Goal: Entertainment & Leisure: Browse casually

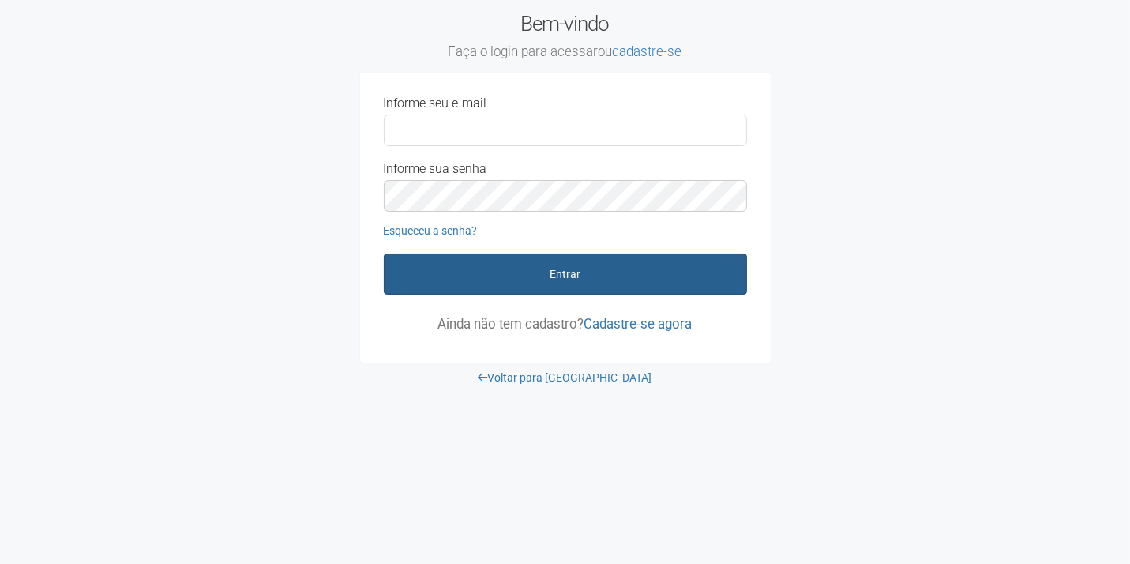
type input "**********"
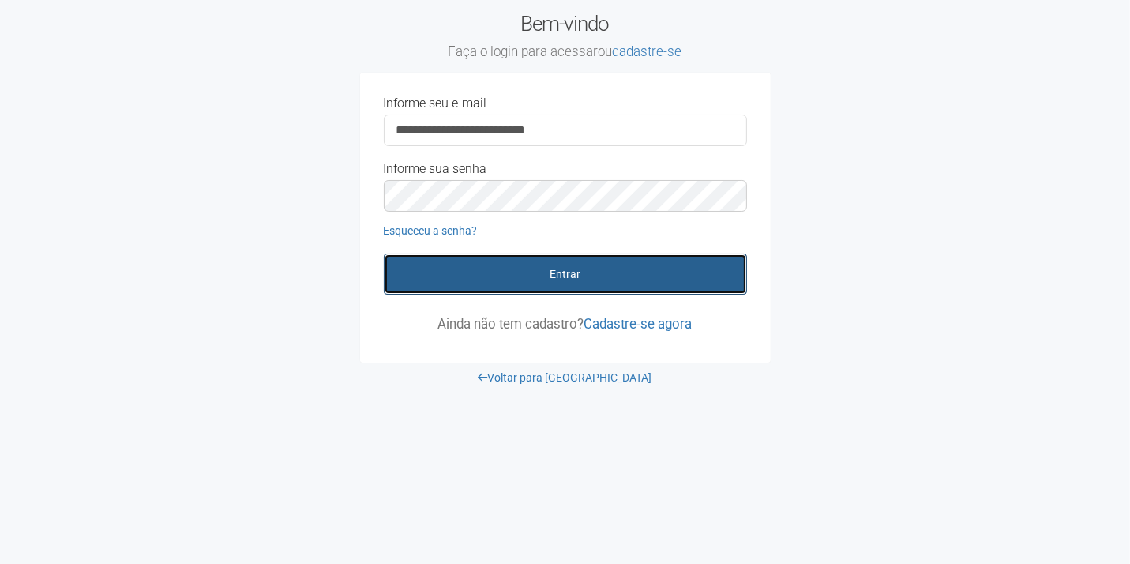
click at [531, 286] on button "Entrar" at bounding box center [565, 273] width 363 height 41
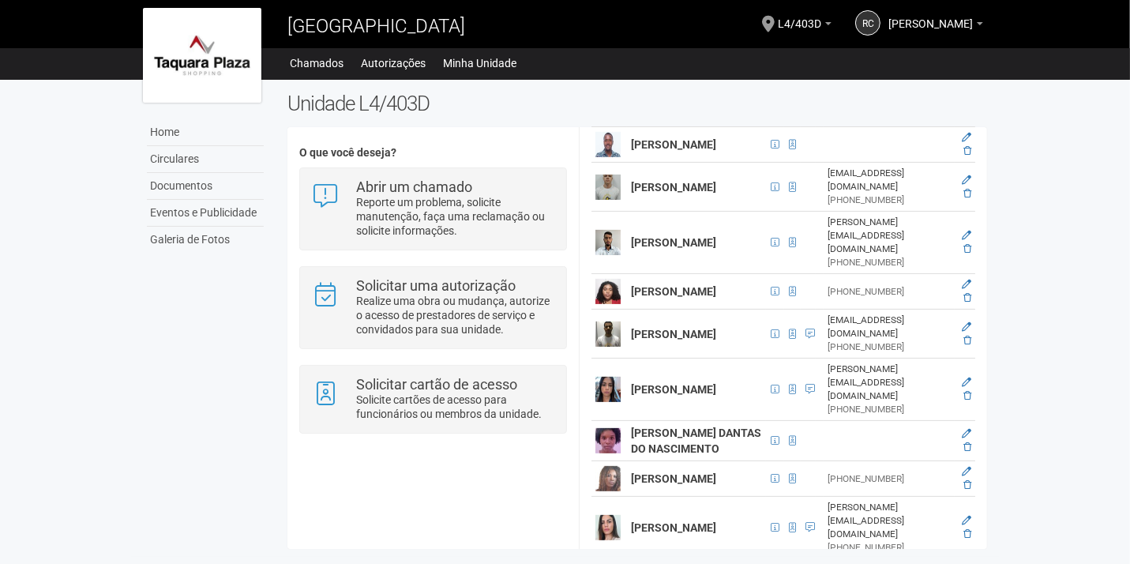
scroll to position [685, 0]
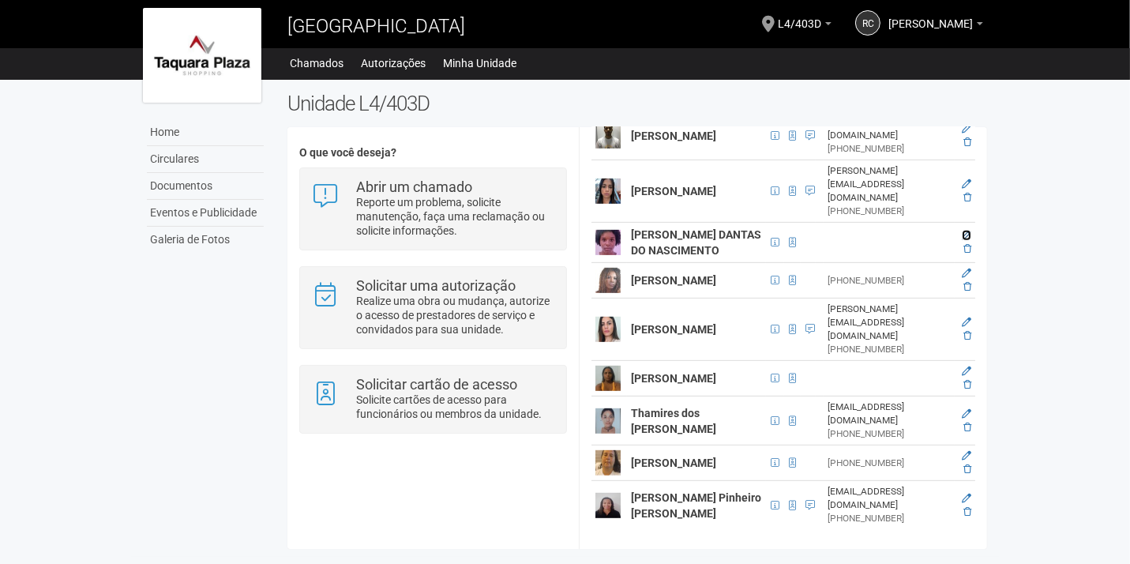
click at [963, 231] on icon at bounding box center [966, 235] width 9 height 9
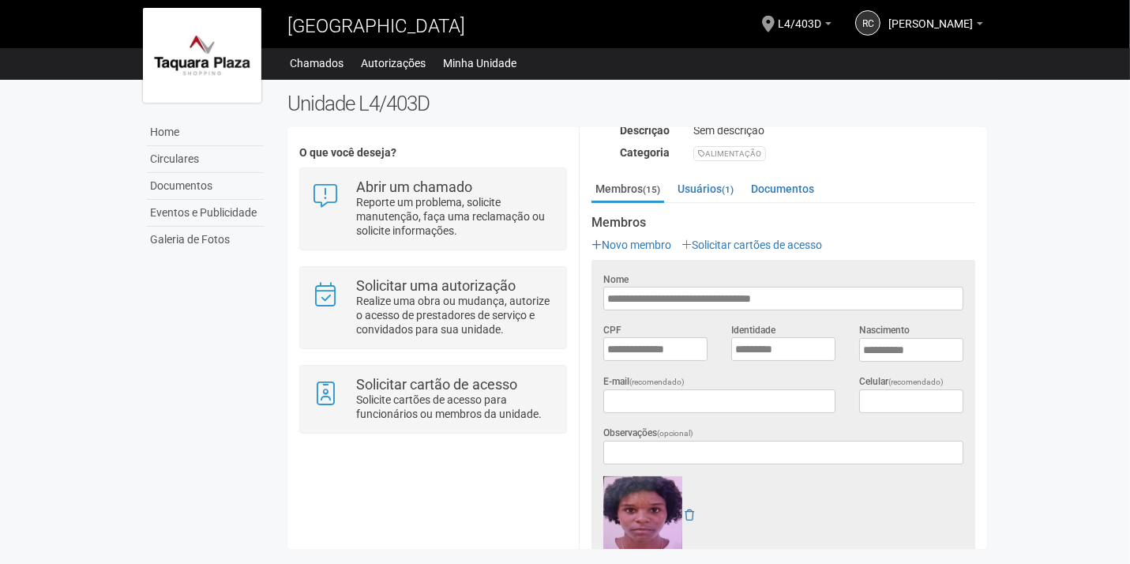
scroll to position [163, 0]
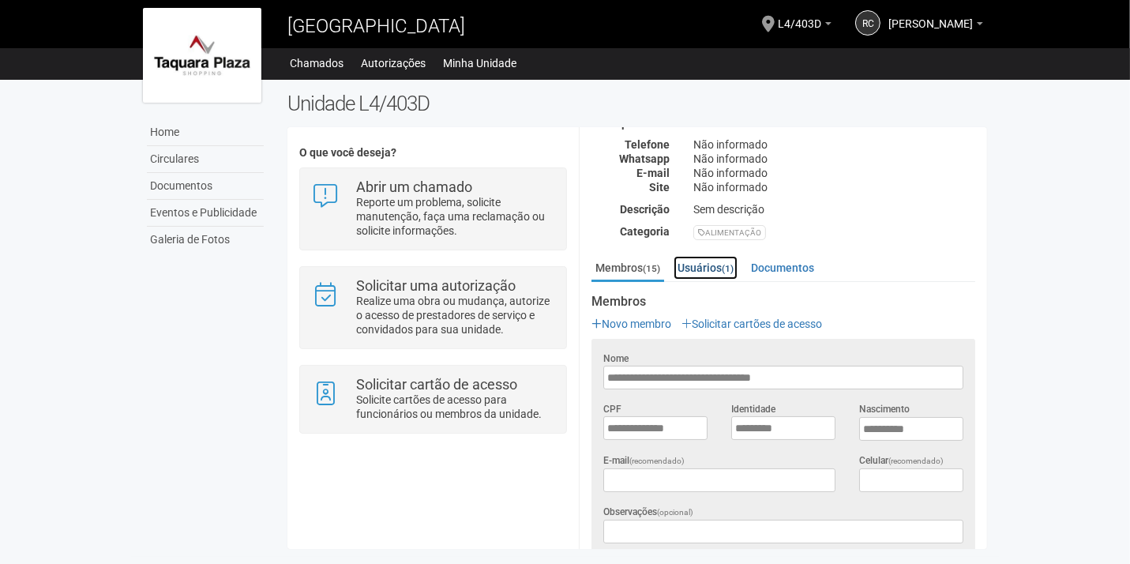
click at [704, 267] on link "Usuários (1)" at bounding box center [706, 268] width 64 height 24
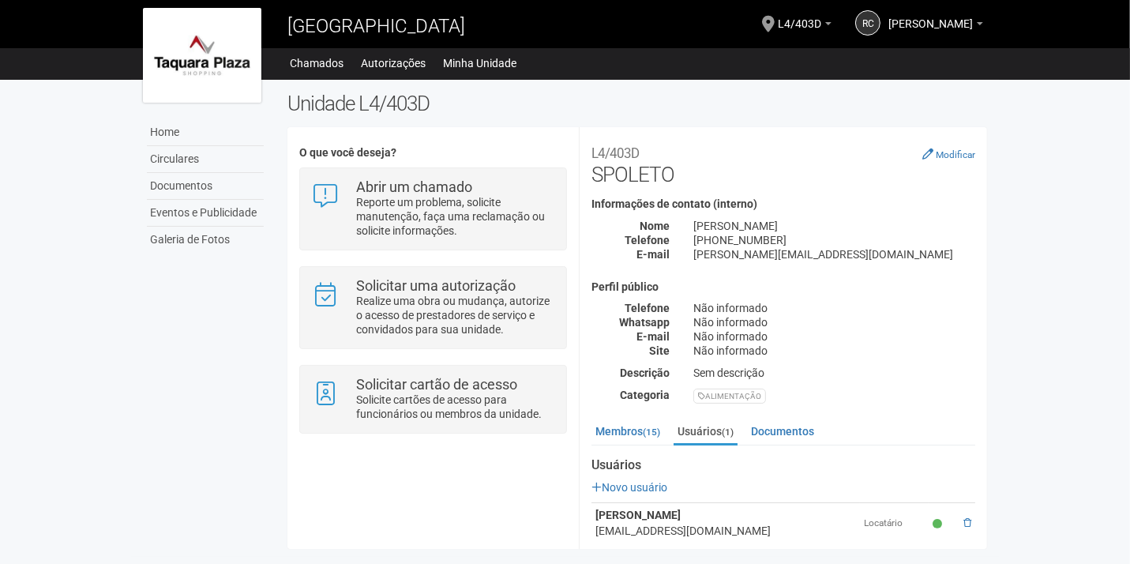
scroll to position [13, 0]
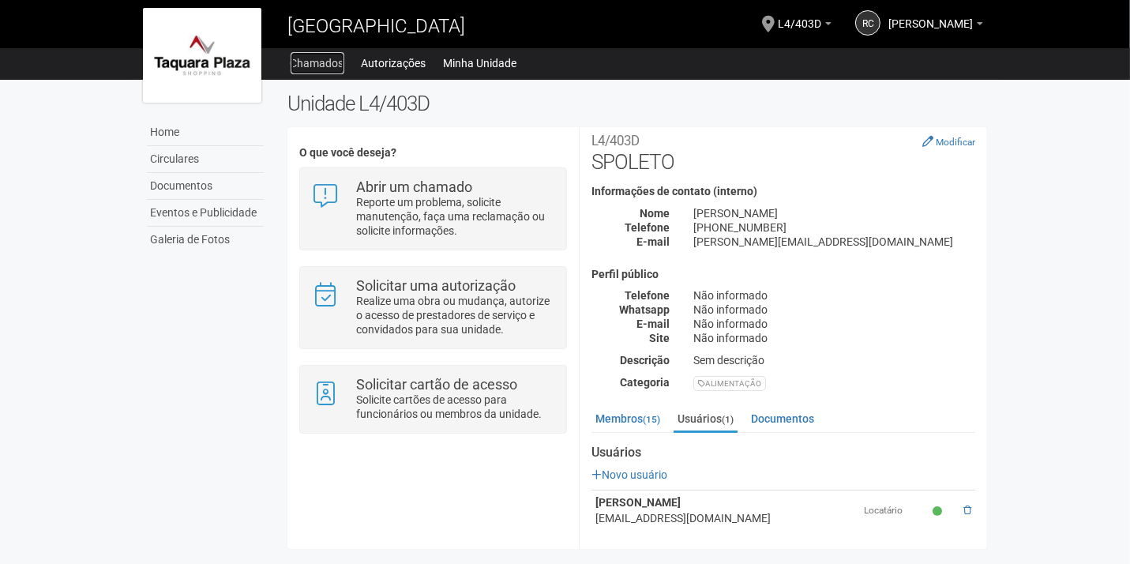
click at [323, 67] on link "Chamados" at bounding box center [318, 63] width 54 height 22
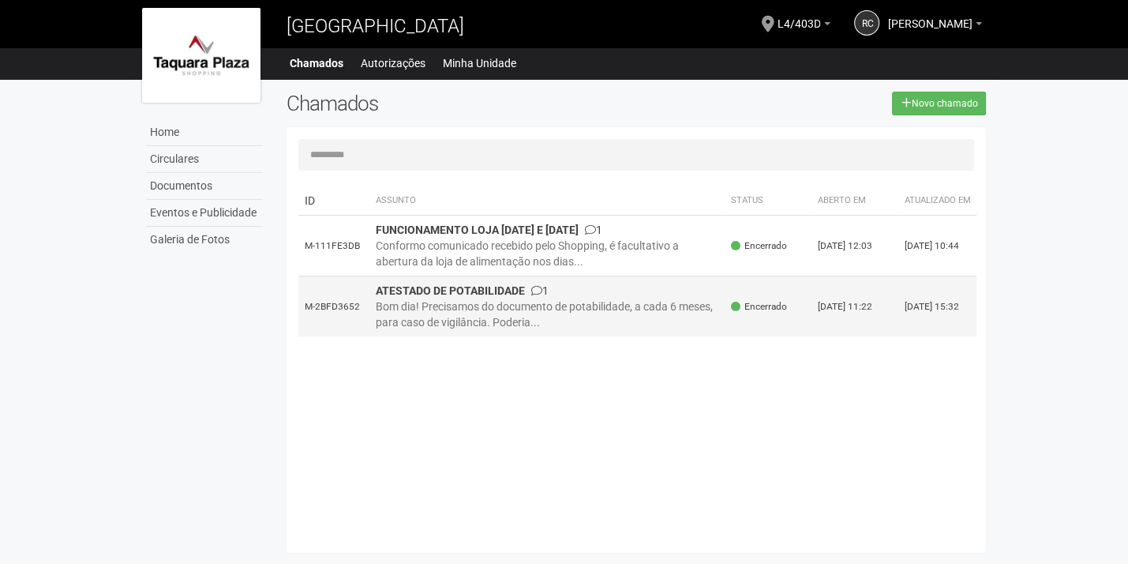
click at [496, 318] on div "Bom dia! Precisamos do documento de potabilidade, a cada 6 meses, para caso de …" at bounding box center [547, 314] width 343 height 32
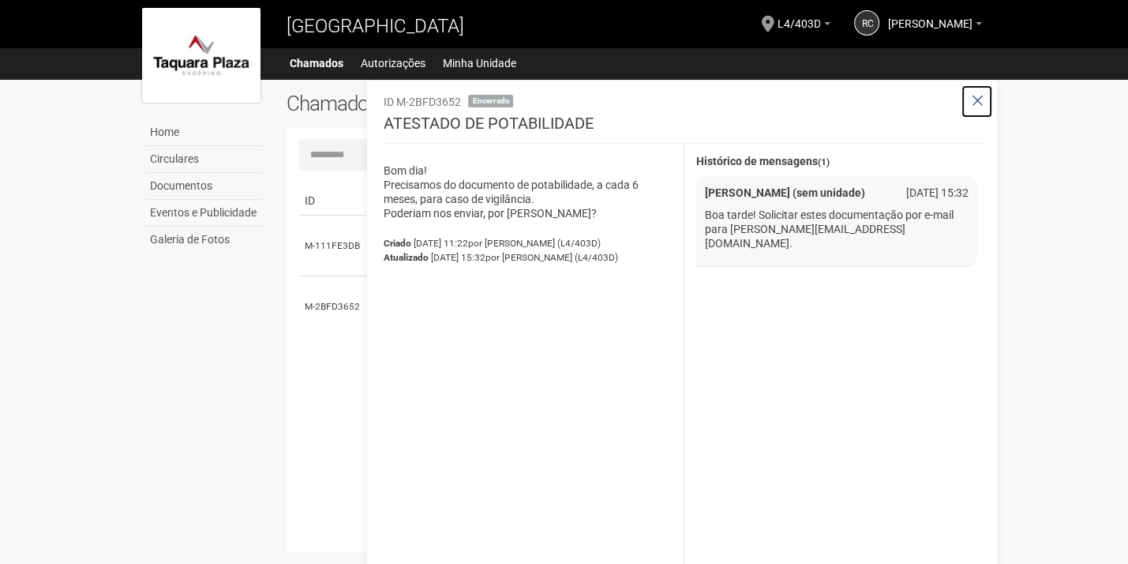
drag, startPoint x: 976, startPoint y: 100, endPoint x: 950, endPoint y: 104, distance: 26.4
click at [976, 99] on icon at bounding box center [977, 101] width 12 height 16
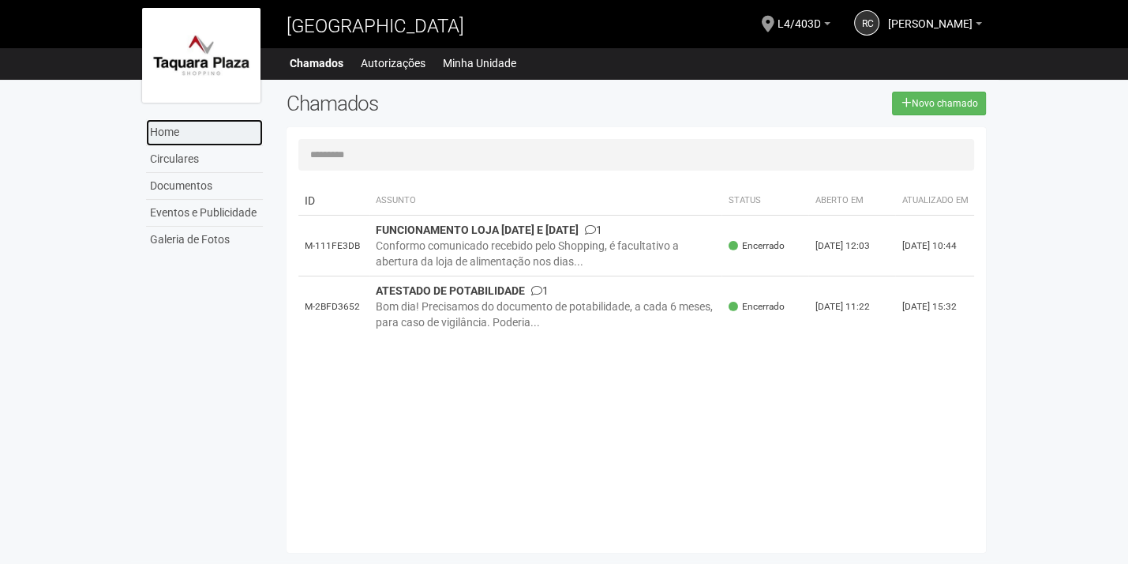
click at [208, 131] on link "Home" at bounding box center [204, 132] width 117 height 27
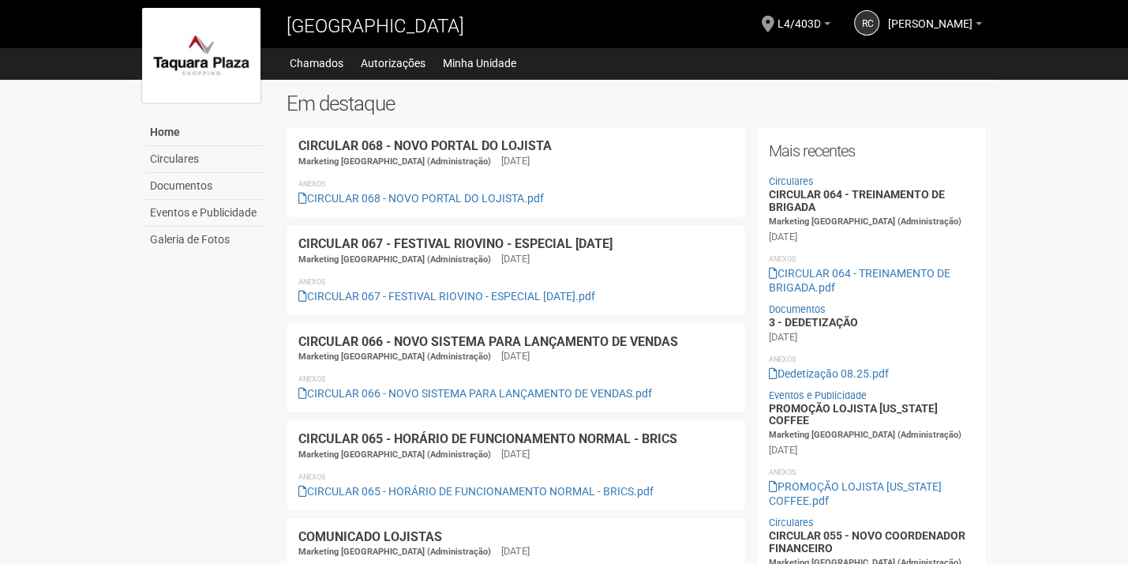
click at [588, 165] on div "CIRCULAR 068 - NOVO PORTAL DO LOJISTA Marketing Taquara Plaza (Administração) 1…" at bounding box center [516, 172] width 459 height 66
click at [470, 164] on div "CIRCULAR 068 - NOVO PORTAL DO LOJISTA Marketing Taquara Plaza (Administração) 1…" at bounding box center [516, 172] width 459 height 66
click at [183, 233] on link "Galeria de Fotos" at bounding box center [204, 240] width 117 height 26
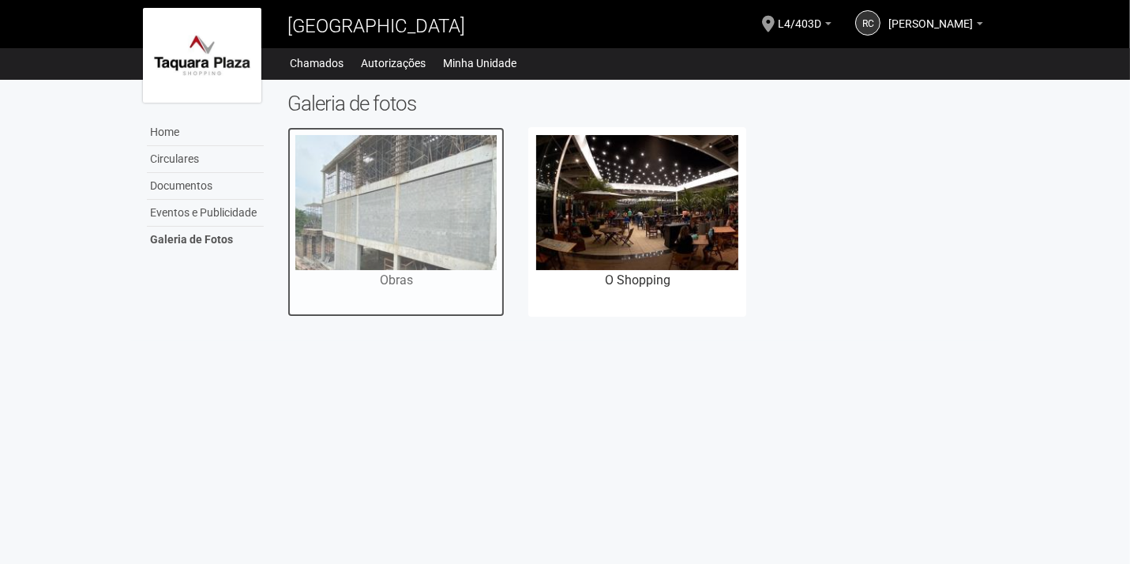
click at [382, 229] on img at bounding box center [396, 202] width 202 height 134
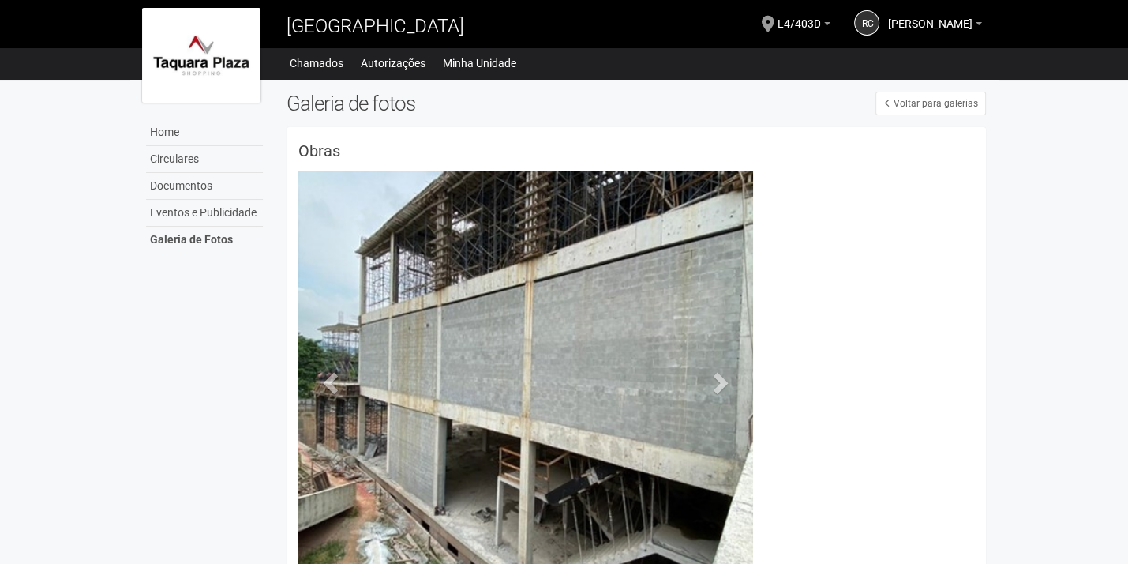
scroll to position [50, 0]
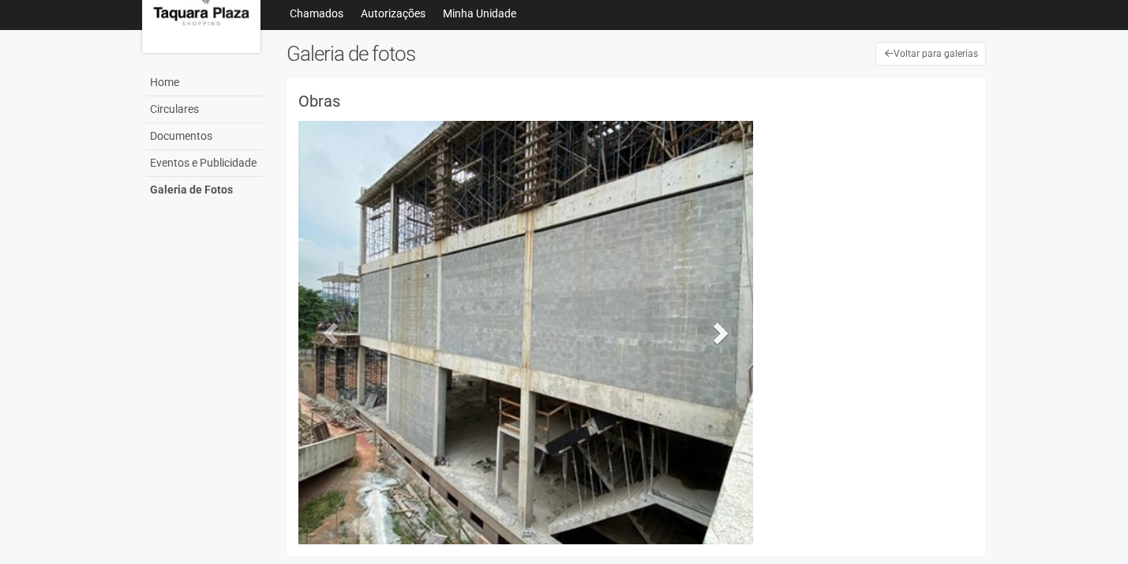
click at [716, 331] on span at bounding box center [720, 333] width 24 height 24
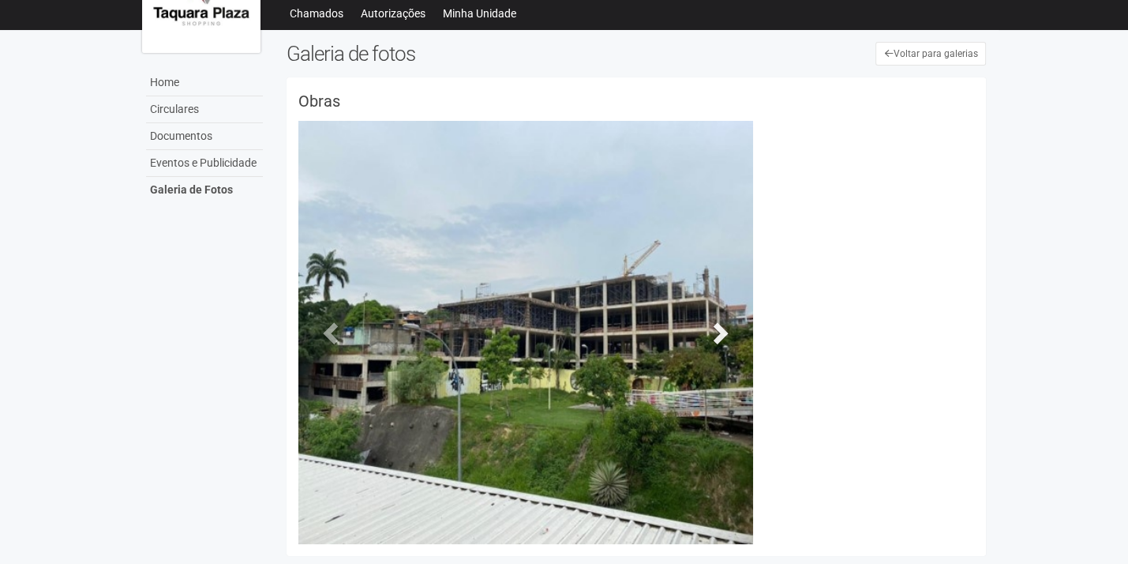
click at [716, 331] on span at bounding box center [720, 333] width 24 height 24
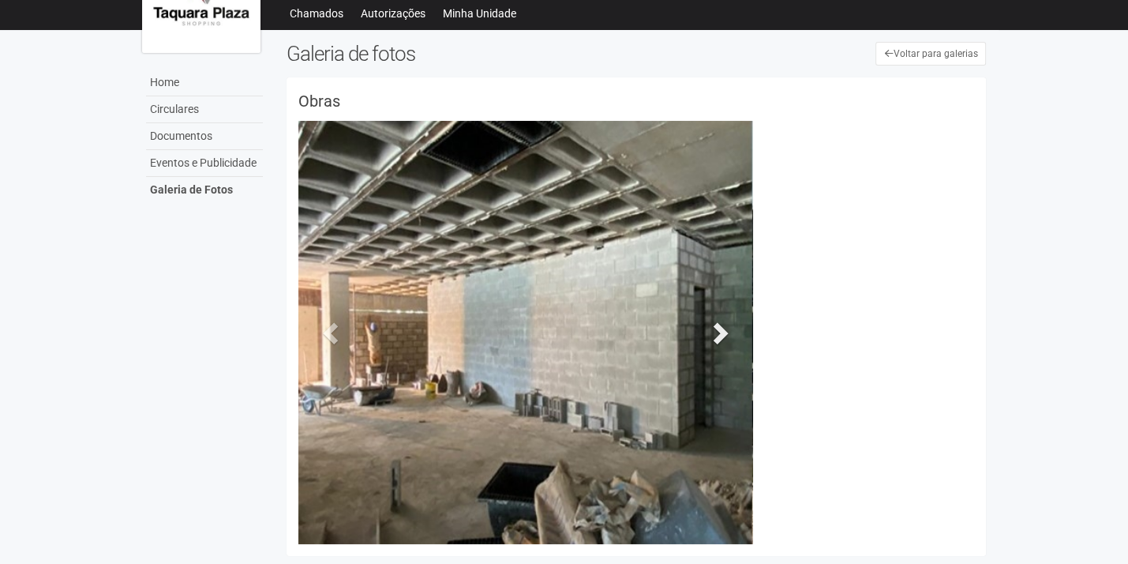
click at [716, 331] on span at bounding box center [720, 333] width 24 height 24
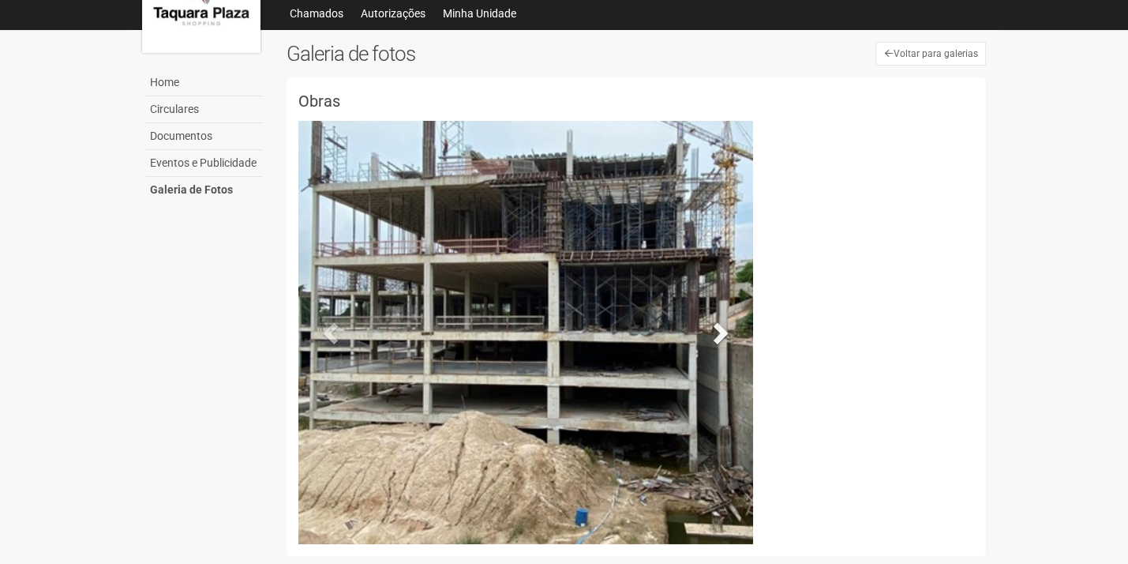
click at [716, 331] on span at bounding box center [720, 333] width 24 height 24
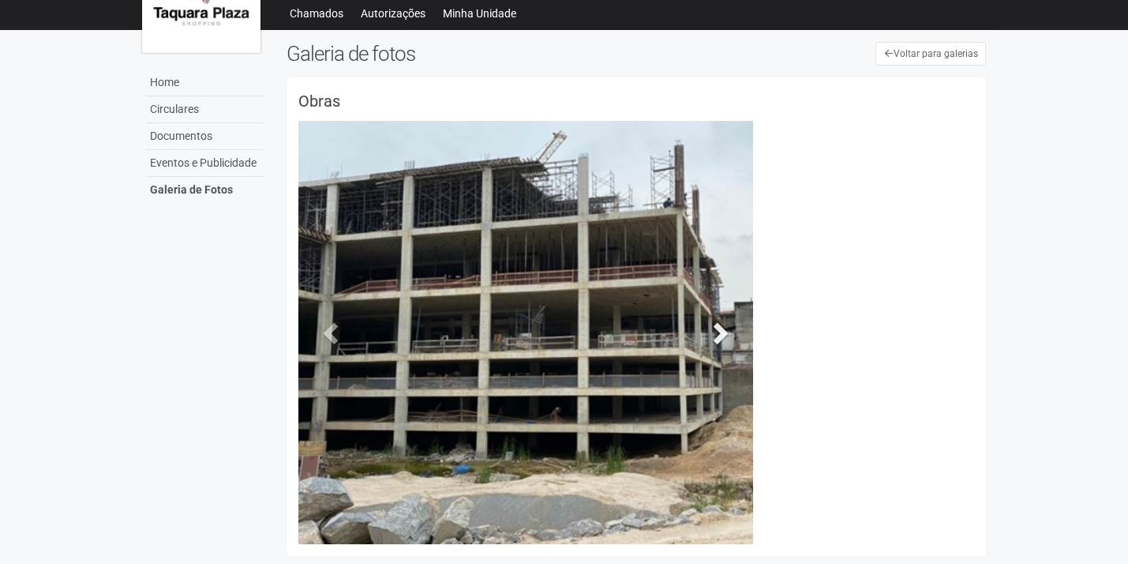
click at [716, 331] on span at bounding box center [720, 333] width 24 height 24
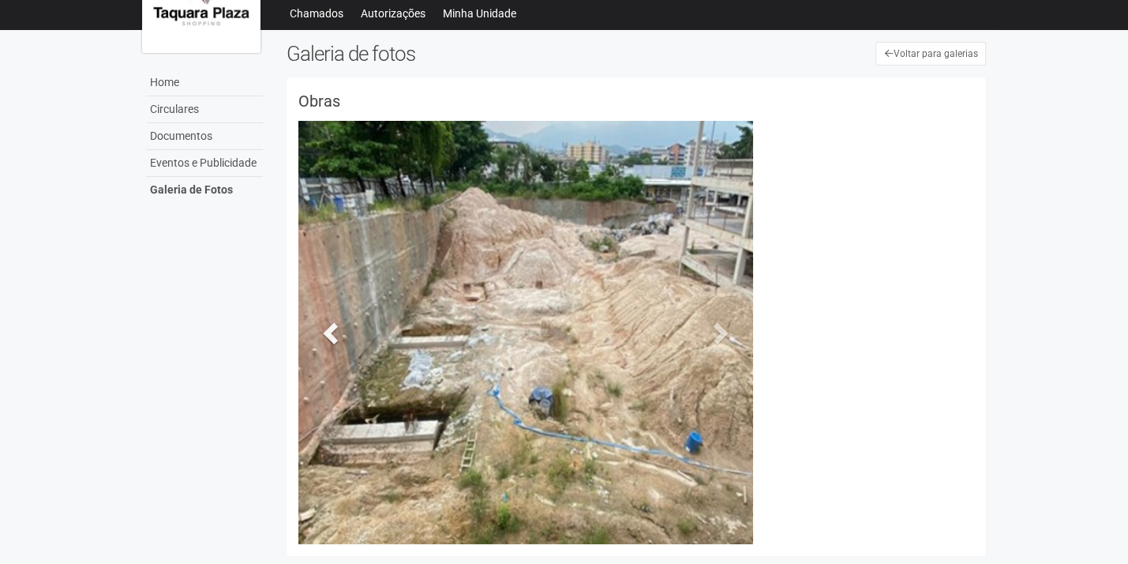
click at [335, 325] on span at bounding box center [333, 333] width 24 height 24
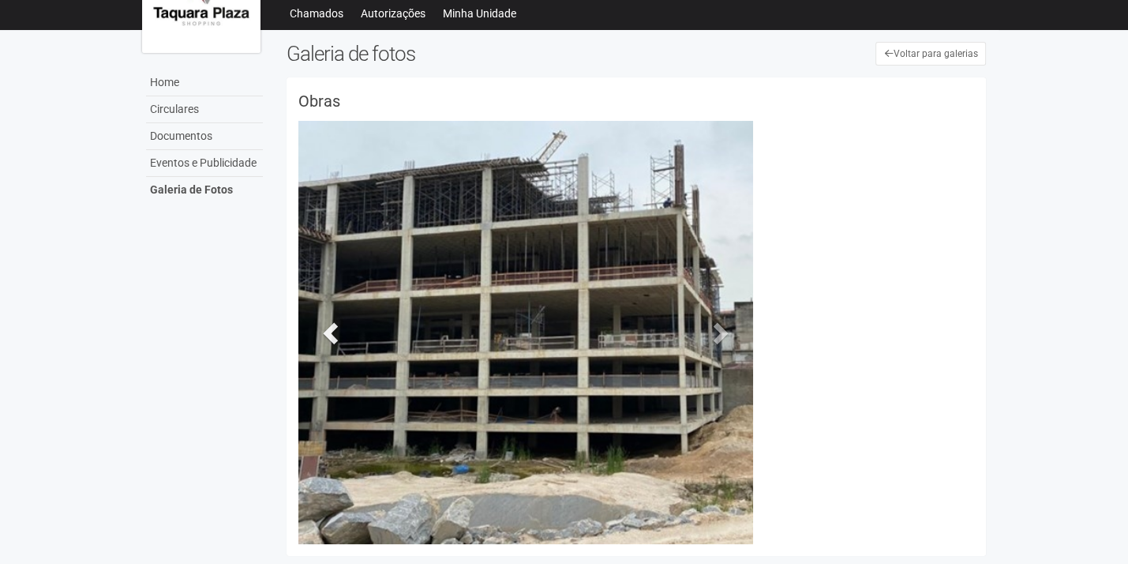
click at [335, 325] on span at bounding box center [333, 333] width 24 height 24
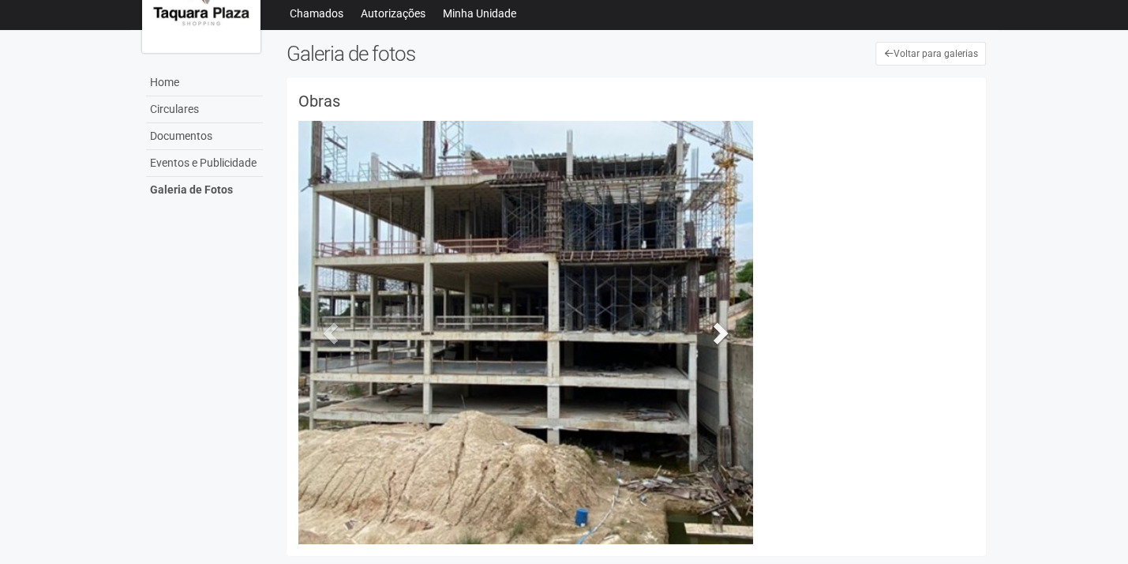
click at [717, 324] on span at bounding box center [720, 333] width 24 height 24
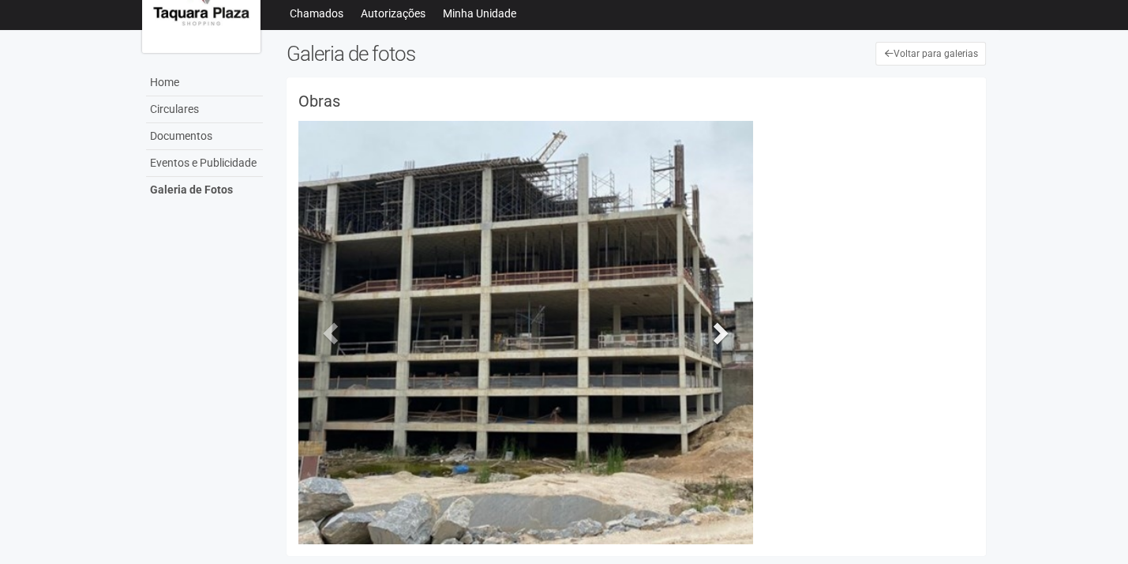
click at [717, 324] on span at bounding box center [720, 333] width 24 height 24
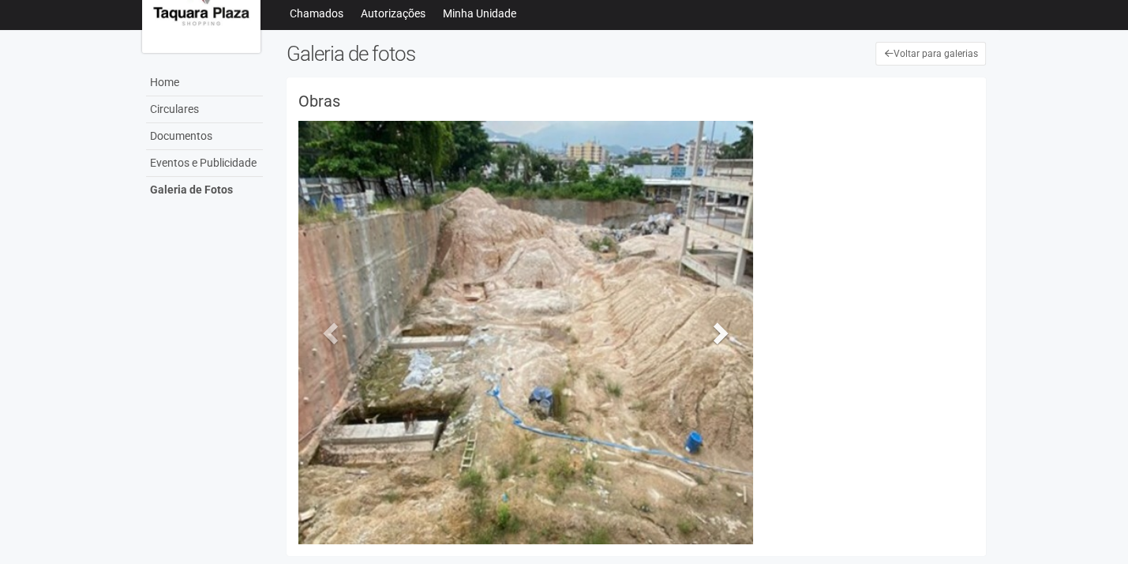
click at [717, 324] on span at bounding box center [720, 333] width 24 height 24
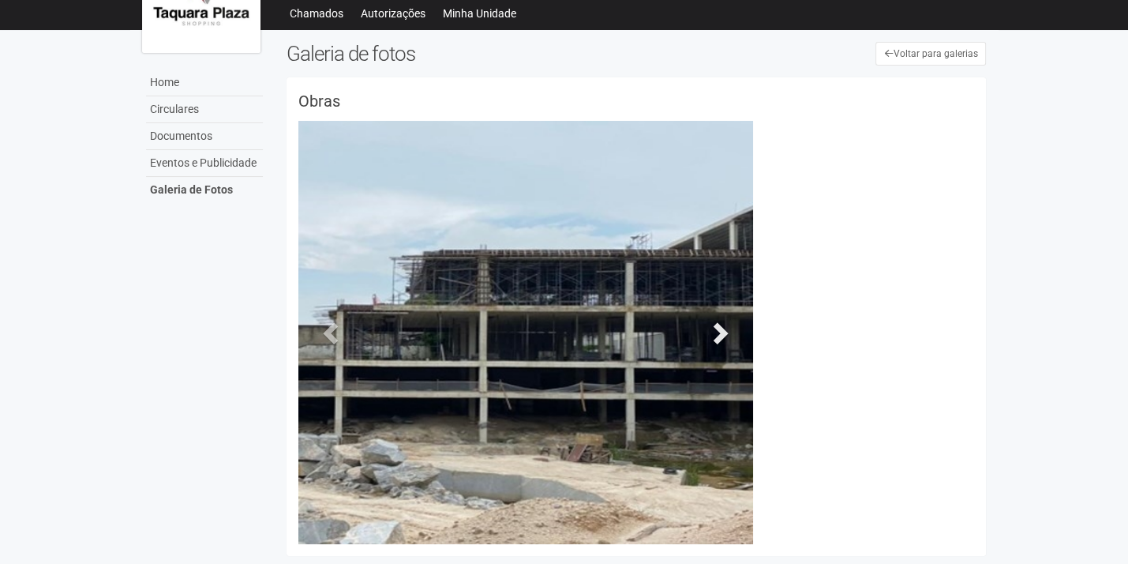
click at [717, 324] on span at bounding box center [720, 333] width 24 height 24
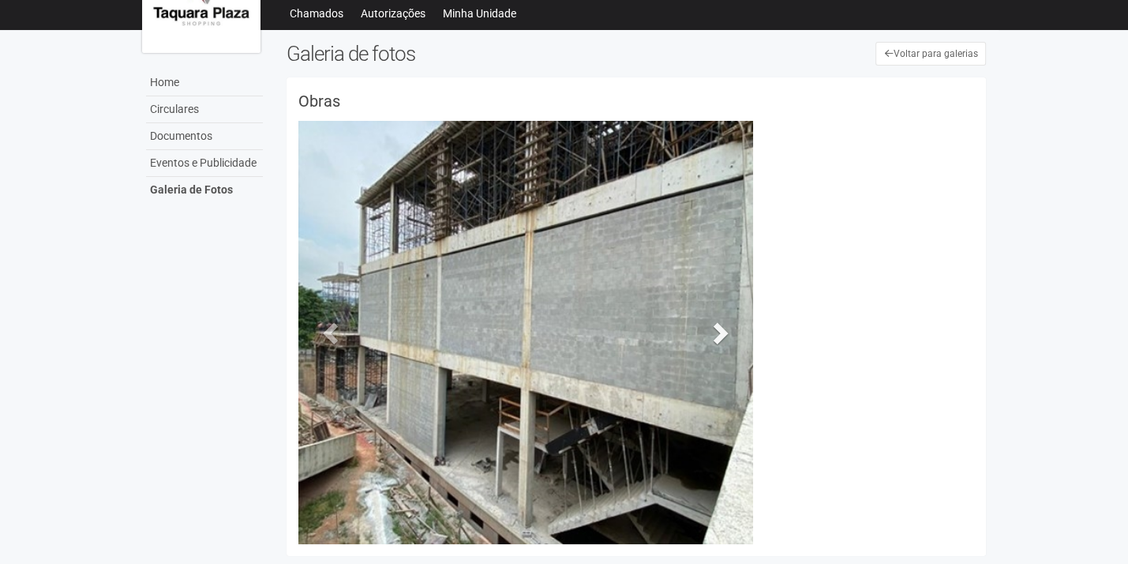
click at [717, 324] on span at bounding box center [720, 333] width 24 height 24
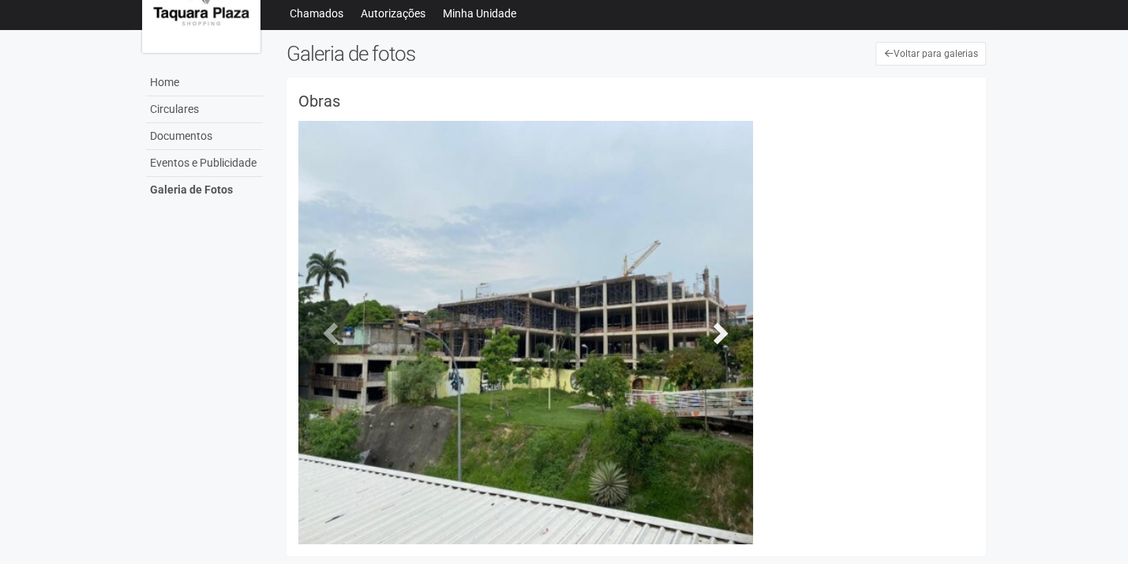
click at [717, 324] on span at bounding box center [720, 333] width 24 height 24
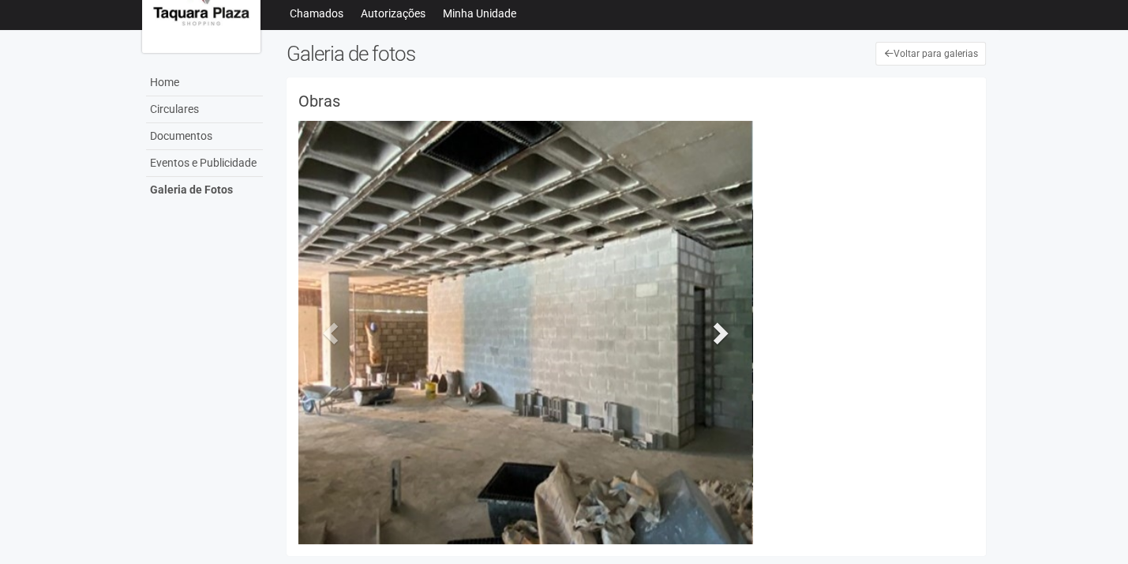
click at [717, 324] on span at bounding box center [720, 333] width 24 height 24
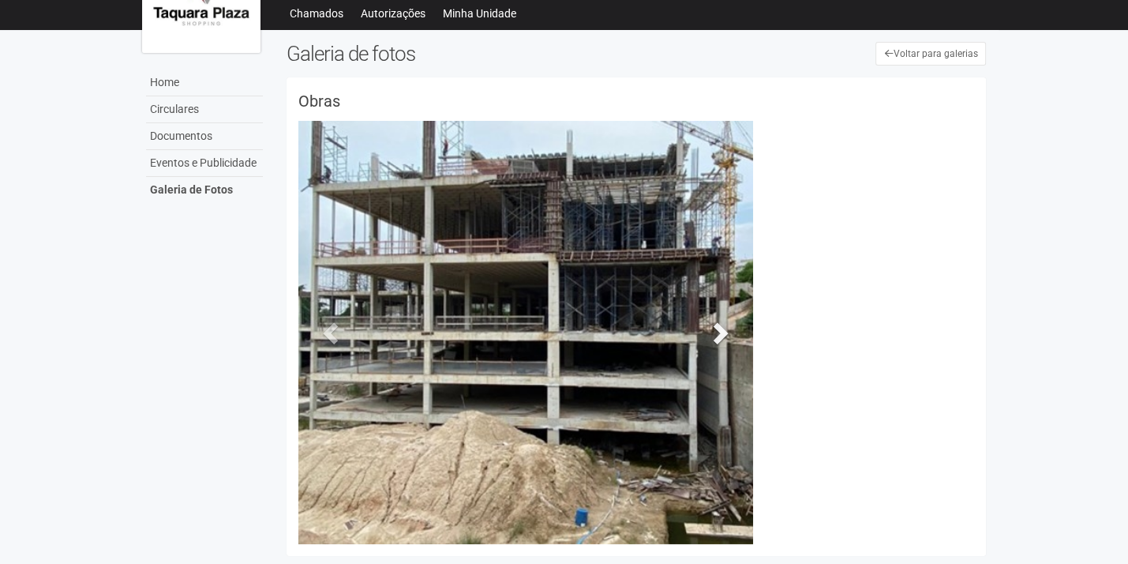
click at [717, 324] on span at bounding box center [720, 333] width 24 height 24
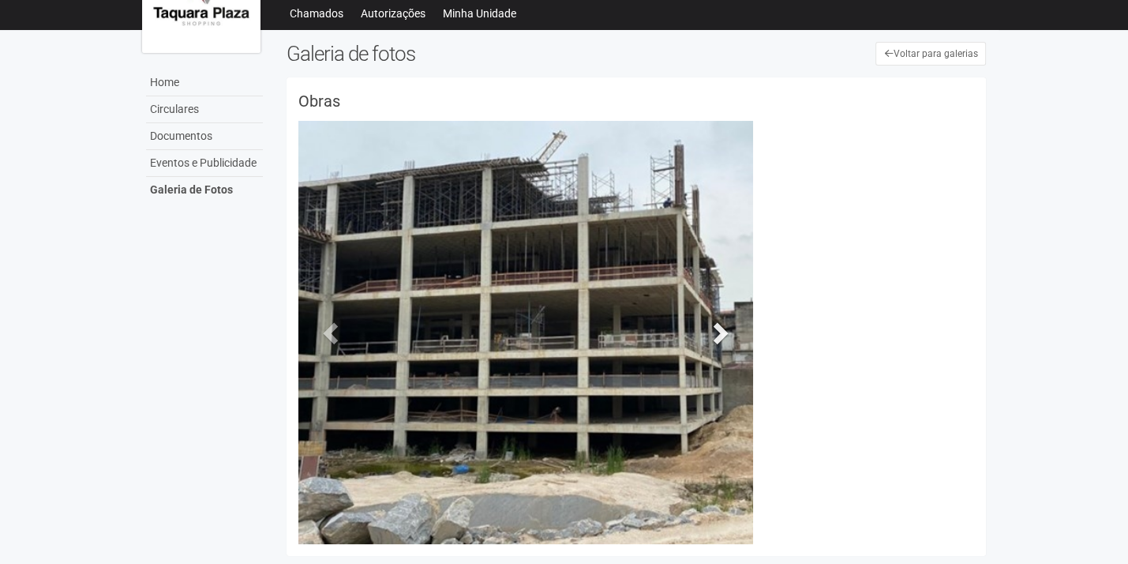
click at [717, 324] on span at bounding box center [720, 333] width 24 height 24
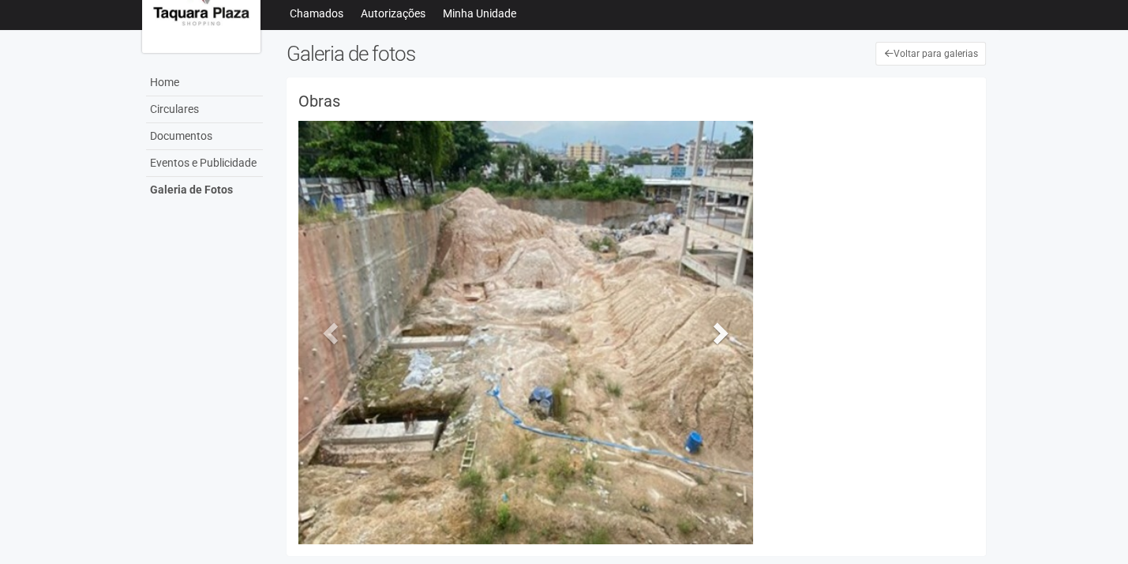
click at [717, 324] on span at bounding box center [720, 333] width 24 height 24
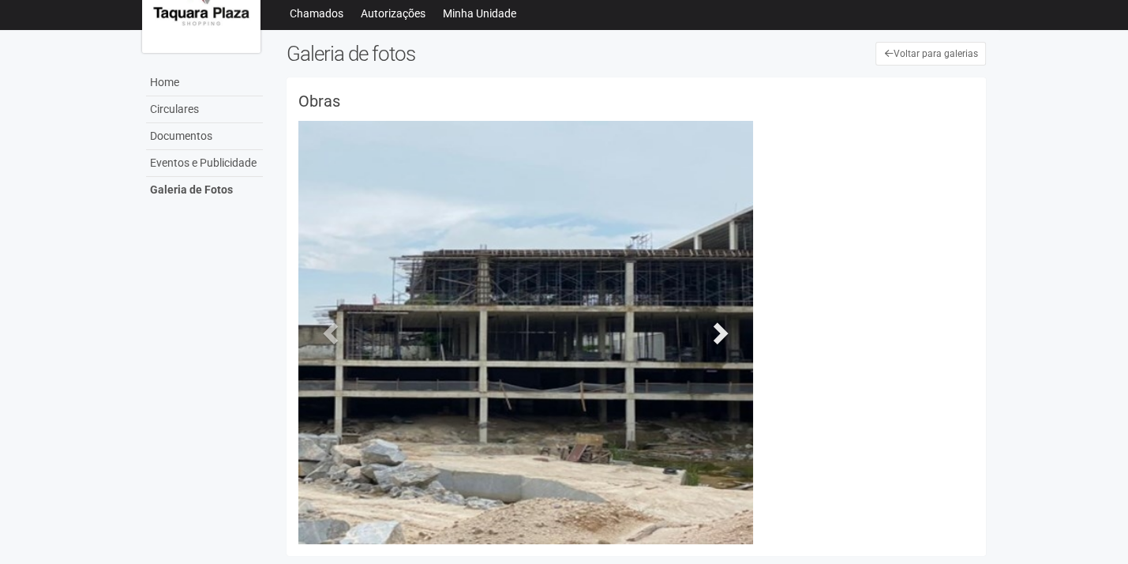
click at [717, 324] on span at bounding box center [720, 333] width 24 height 24
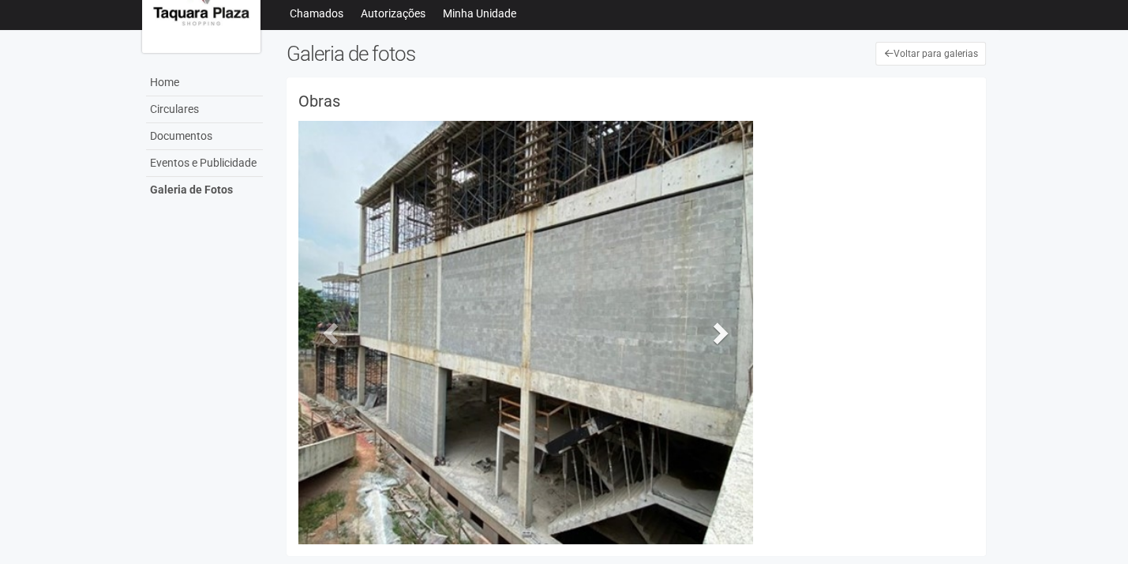
click at [717, 324] on span at bounding box center [720, 333] width 24 height 24
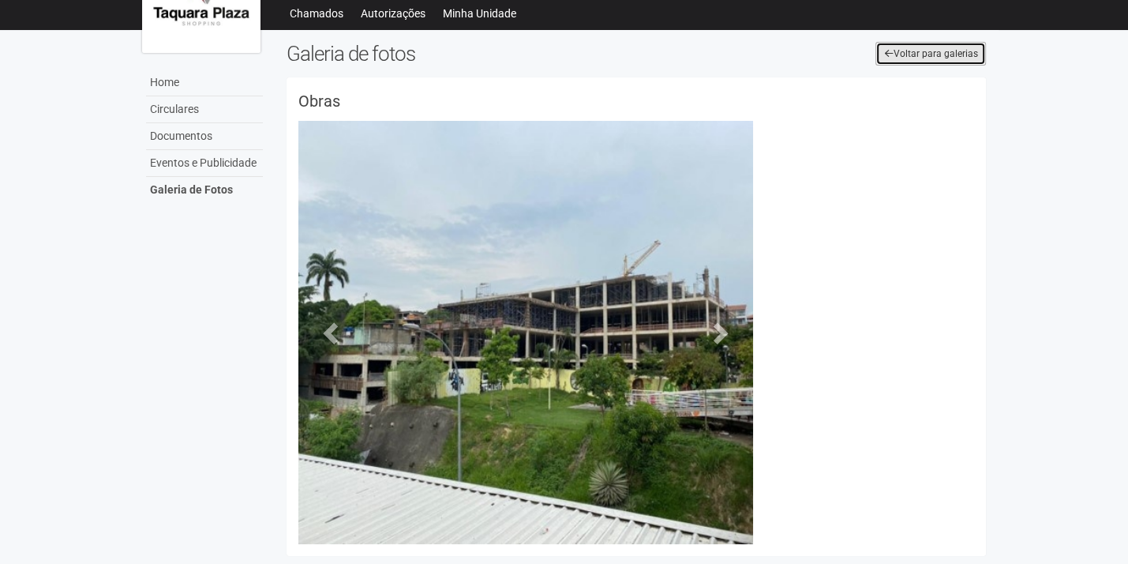
click at [926, 60] on link "Voltar para galerias" at bounding box center [931, 54] width 111 height 24
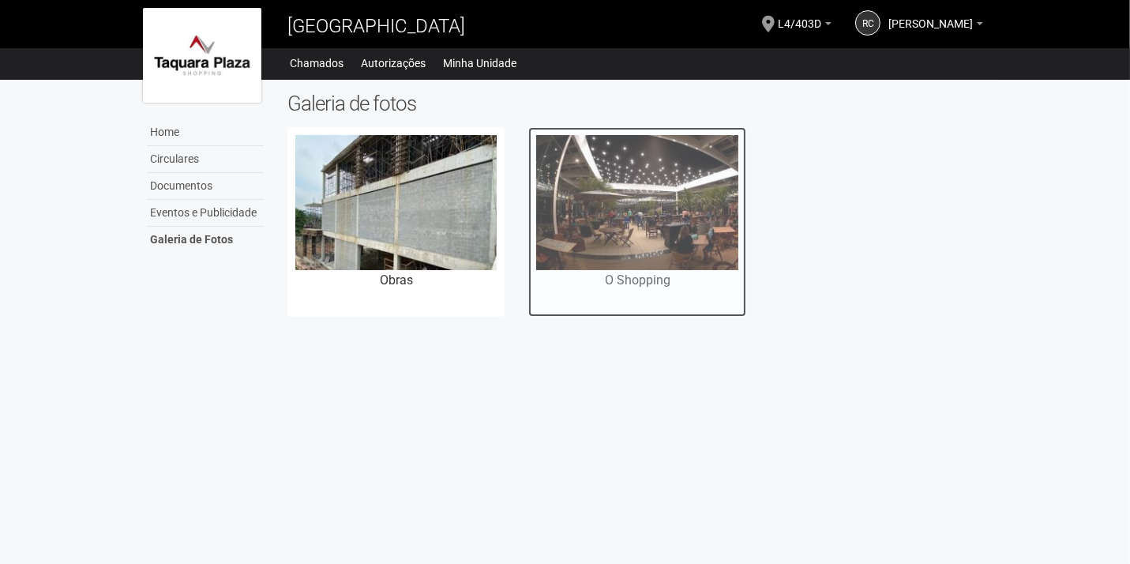
click at [676, 159] on img at bounding box center [637, 202] width 202 height 134
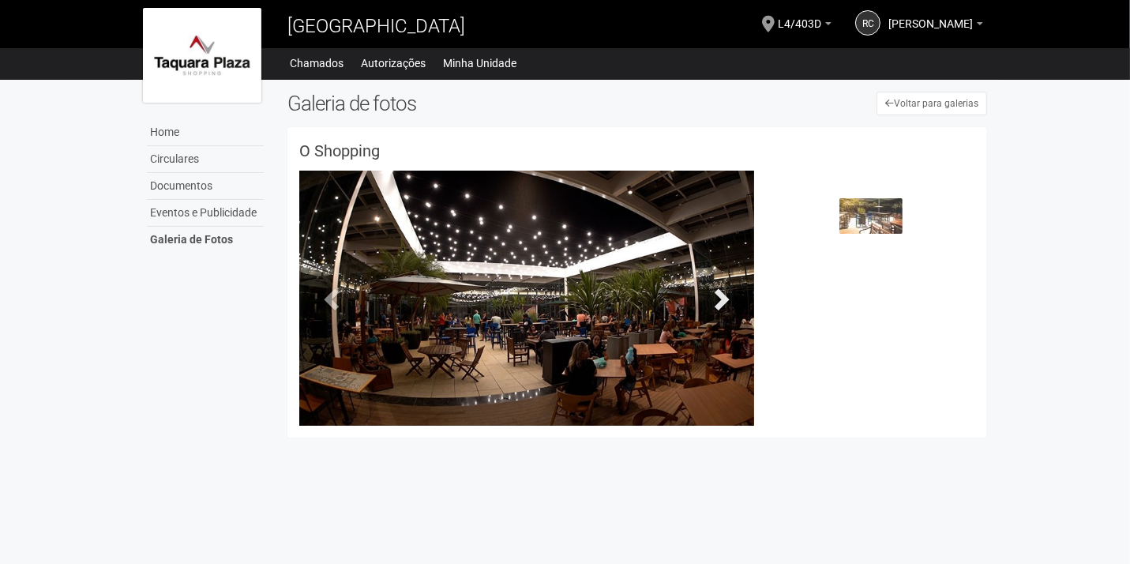
click at [717, 306] on span at bounding box center [720, 299] width 24 height 24
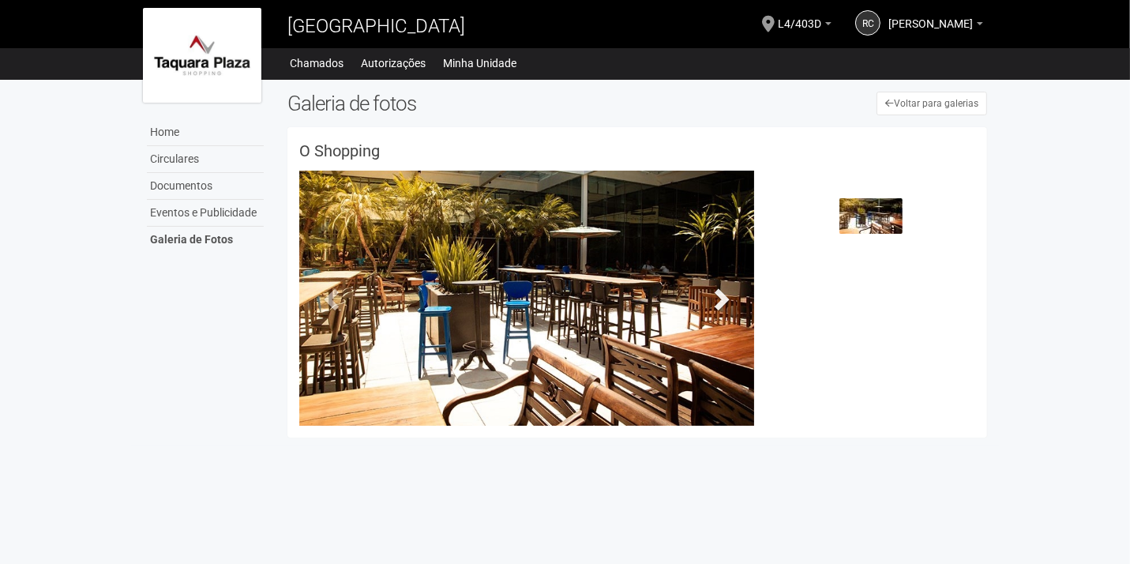
click at [717, 306] on span at bounding box center [720, 299] width 24 height 24
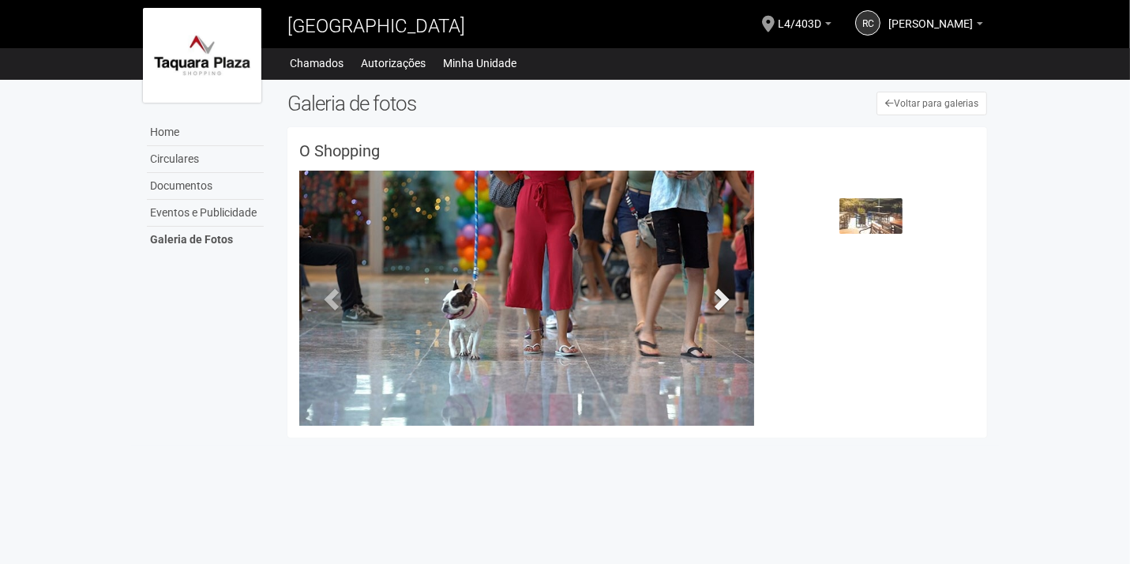
click at [717, 302] on span at bounding box center [720, 299] width 24 height 24
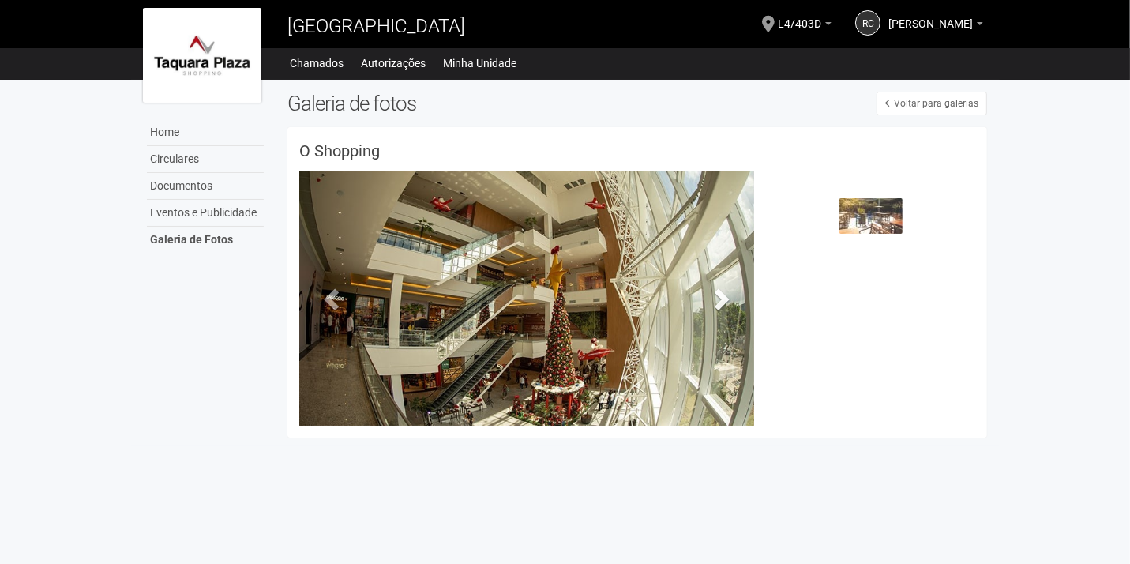
click at [717, 302] on span at bounding box center [720, 299] width 24 height 24
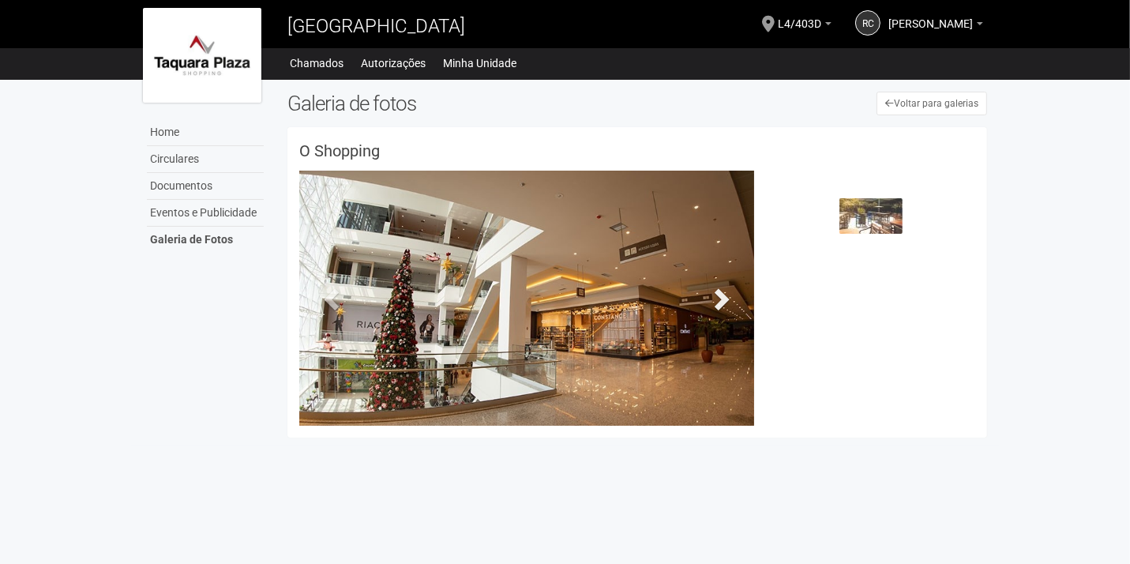
click at [717, 302] on span at bounding box center [720, 299] width 24 height 24
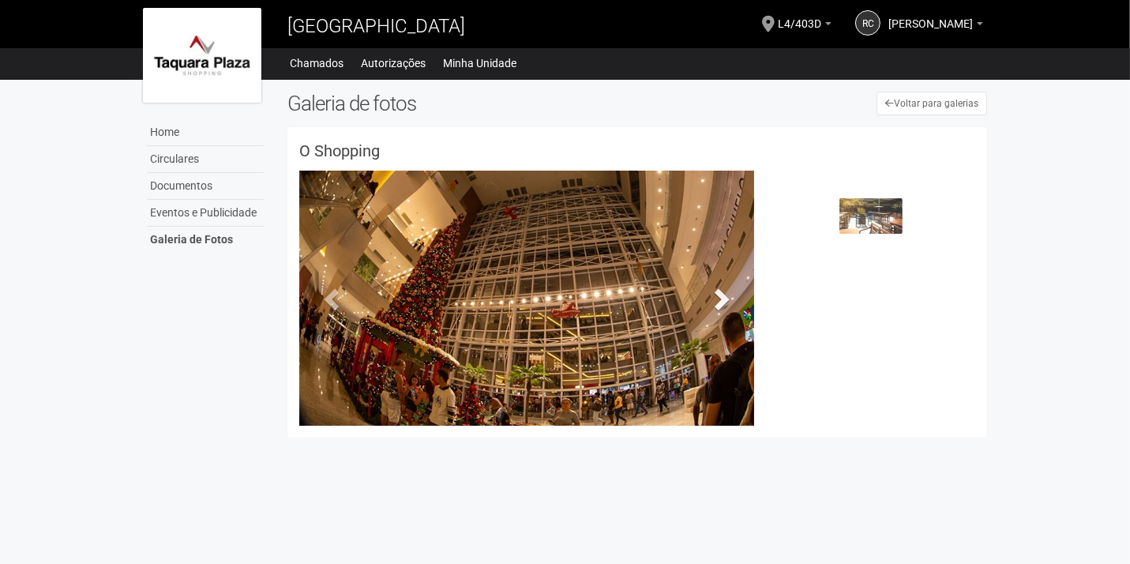
click at [717, 302] on span at bounding box center [720, 299] width 24 height 24
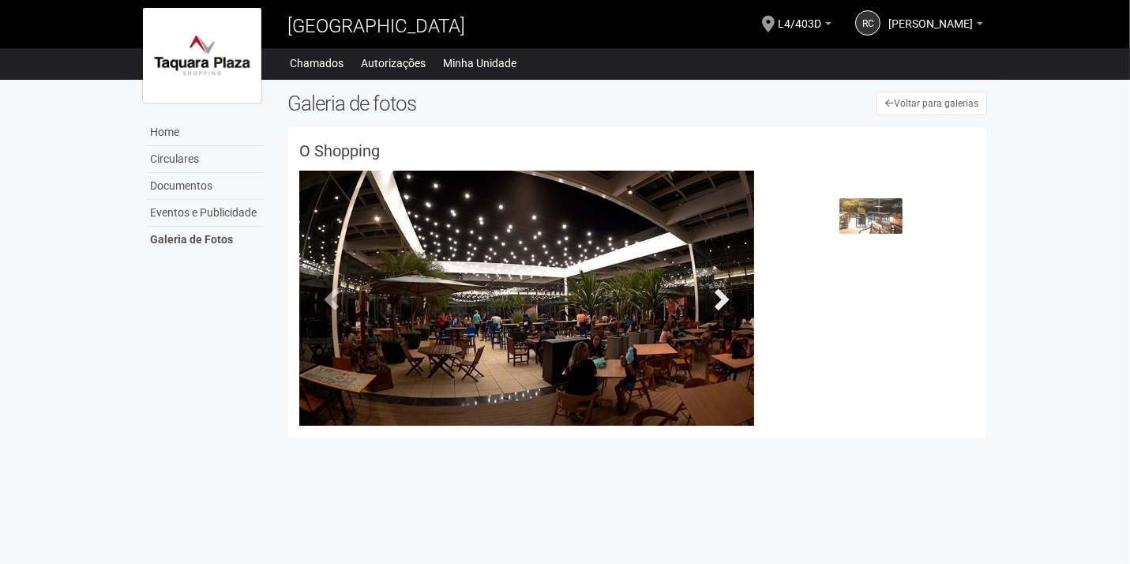
click at [717, 302] on span at bounding box center [720, 299] width 24 height 24
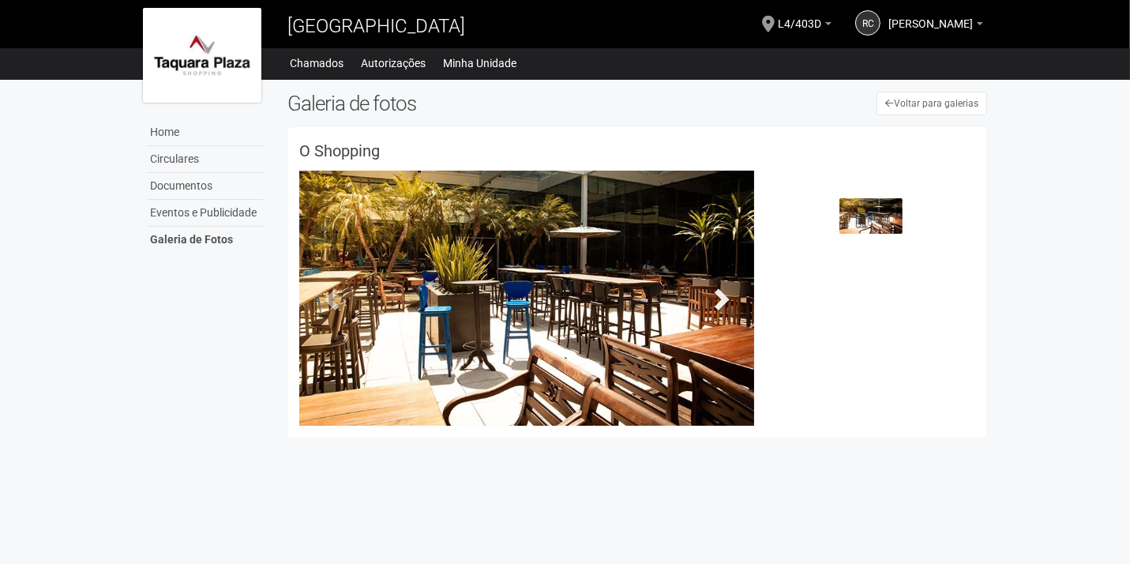
click at [717, 302] on span at bounding box center [720, 299] width 24 height 24
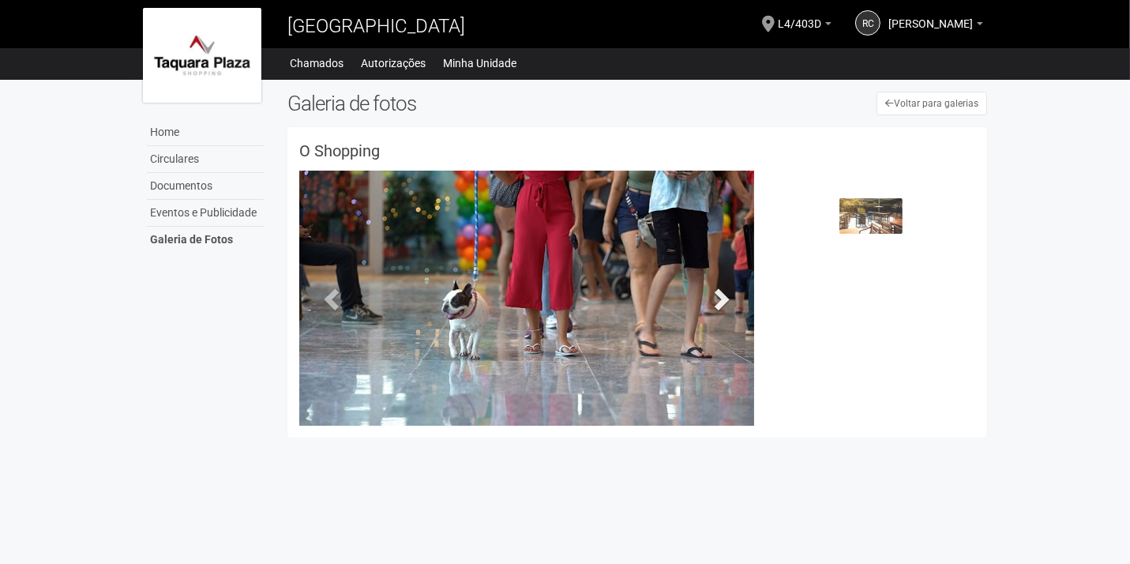
click at [717, 302] on span at bounding box center [720, 299] width 24 height 24
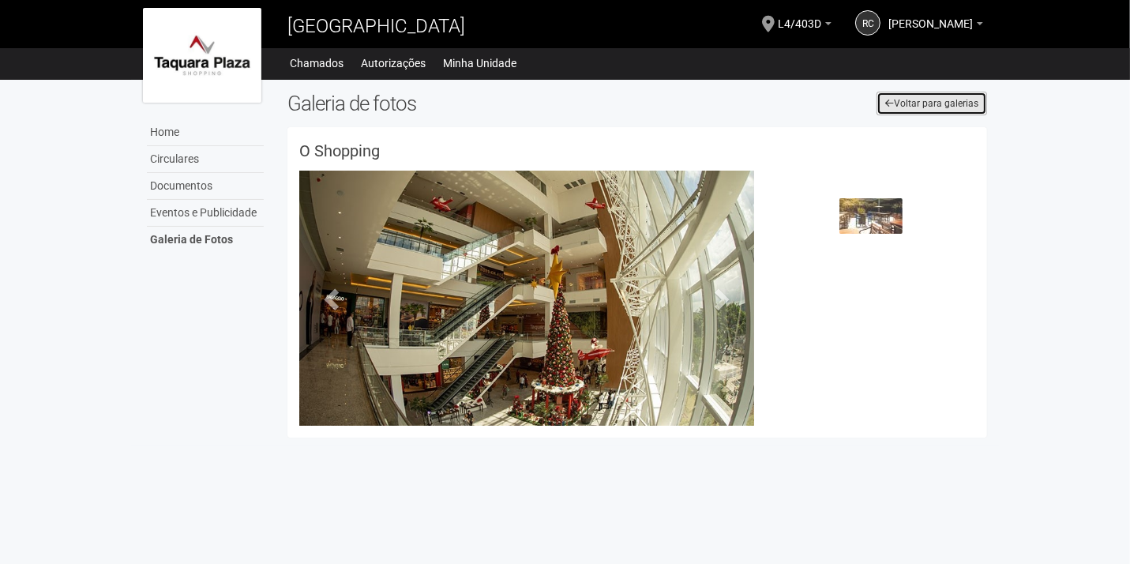
click at [918, 102] on link "Voltar para galerias" at bounding box center [932, 104] width 111 height 24
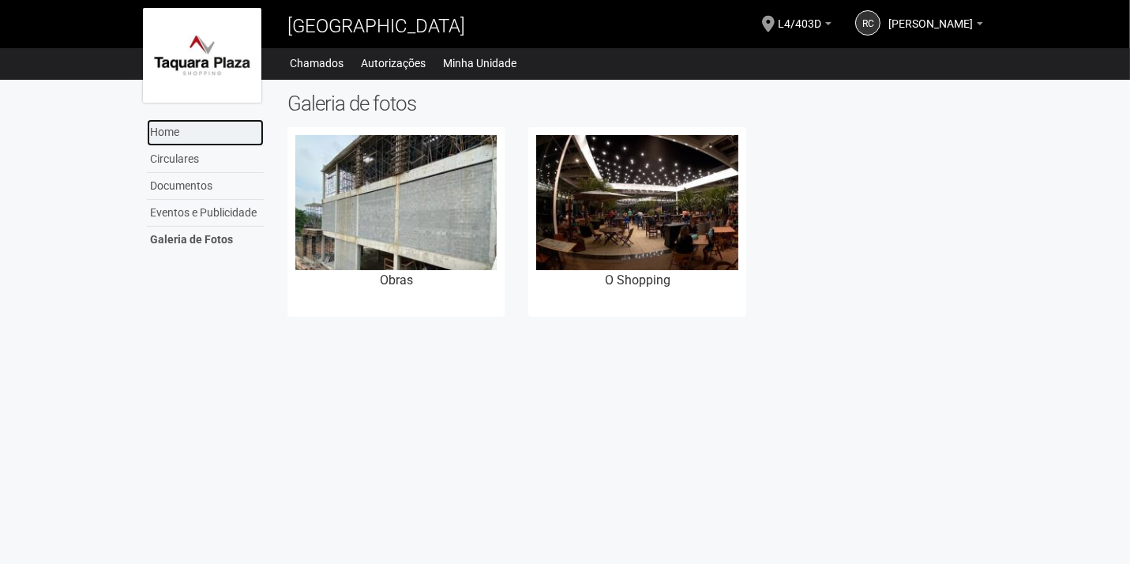
click at [169, 125] on link "Home" at bounding box center [205, 132] width 117 height 27
